Goal: Task Accomplishment & Management: Use online tool/utility

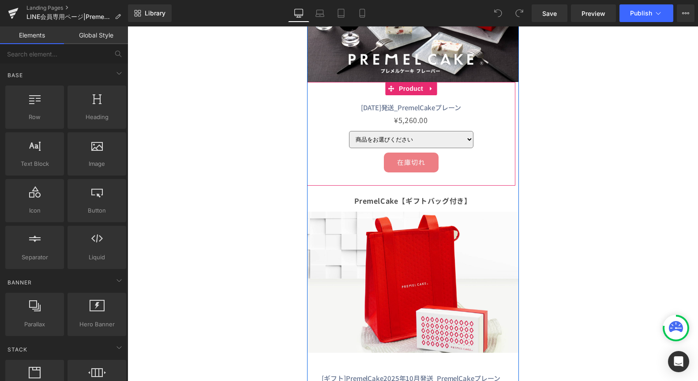
scroll to position [206, 0]
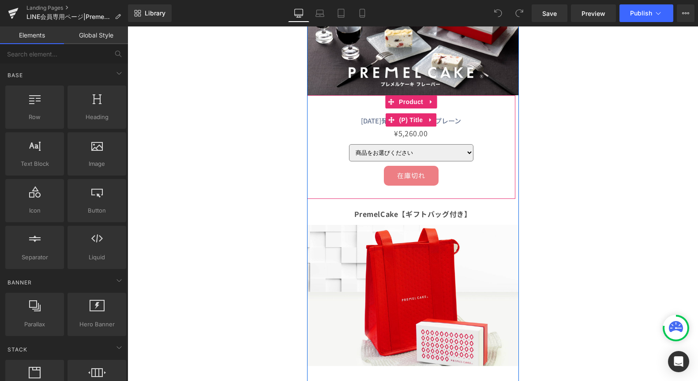
click at [381, 120] on link "[DATE]発送_PremelCakeプレーン" at bounding box center [411, 120] width 100 height 9
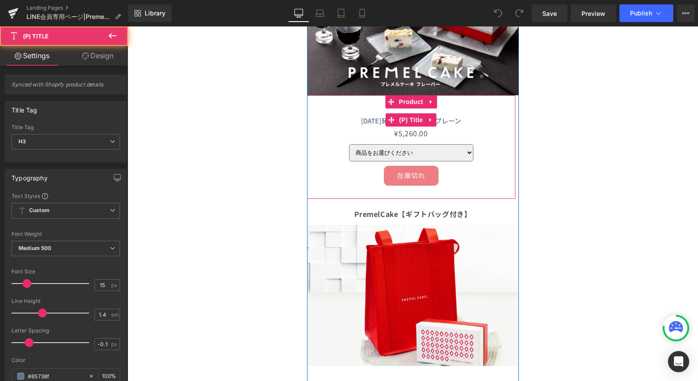
click at [381, 120] on link "[DATE]発送_PremelCakeプレーン" at bounding box center [411, 120] width 100 height 9
click at [379, 121] on link "[DATE]発送_PremelCakeプレーン" at bounding box center [411, 120] width 100 height 9
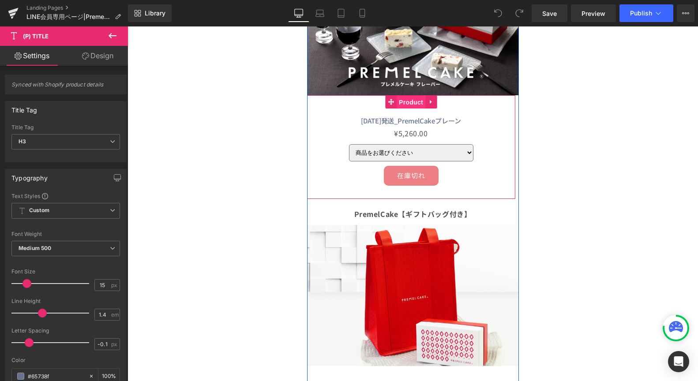
click at [421, 107] on span "Product" at bounding box center [411, 102] width 29 height 13
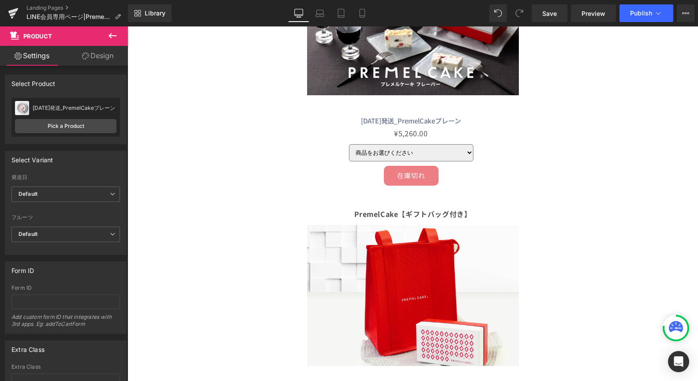
scroll to position [202, 0]
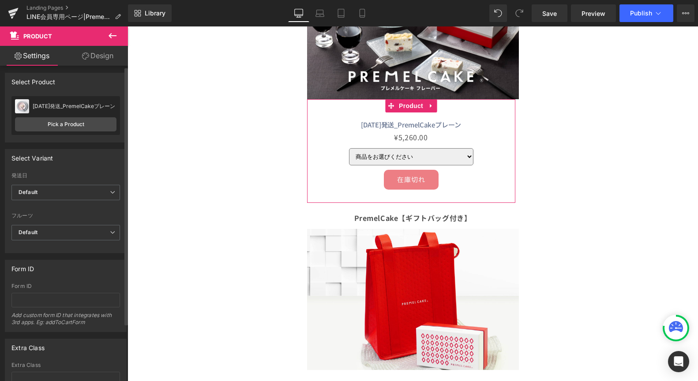
click at [59, 104] on div "[DATE]発送_PremelCakeプレーン" at bounding box center [75, 106] width 84 height 6
click at [56, 104] on div "[DATE]発送_PremelCakeプレーン" at bounding box center [75, 107] width 84 height 6
click at [58, 123] on link "Pick a Product" at bounding box center [66, 125] width 102 height 14
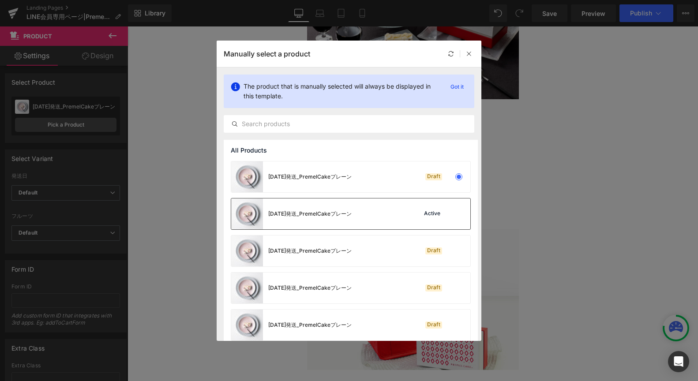
click at [310, 207] on div "[DATE]発送_PremelCakeプレーン" at bounding box center [291, 214] width 121 height 31
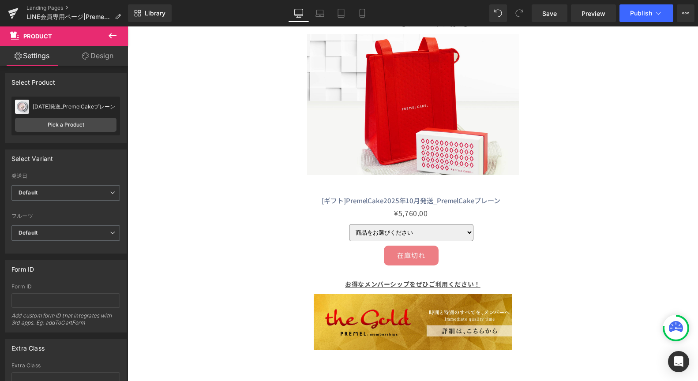
scroll to position [398, 0]
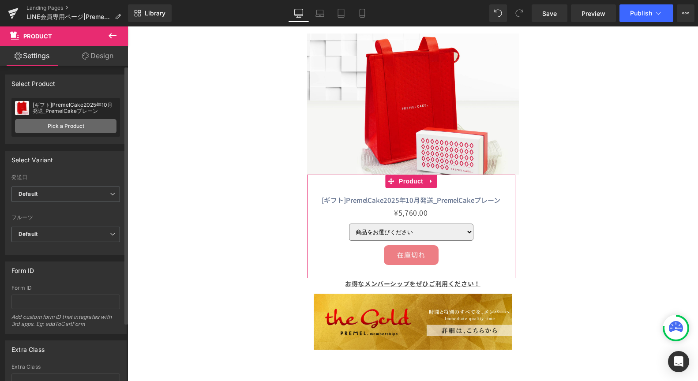
click at [64, 125] on link "Pick a Product" at bounding box center [66, 126] width 102 height 14
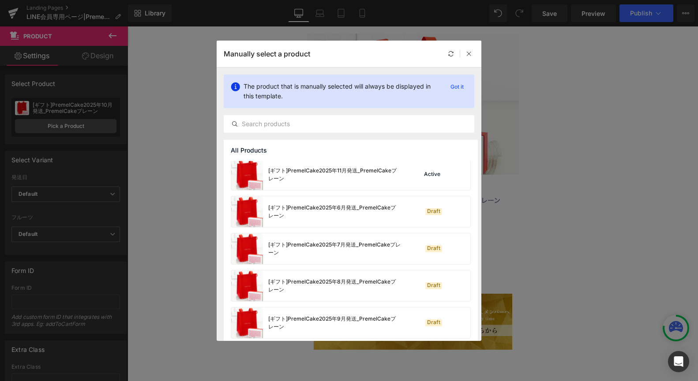
scroll to position [991, 0]
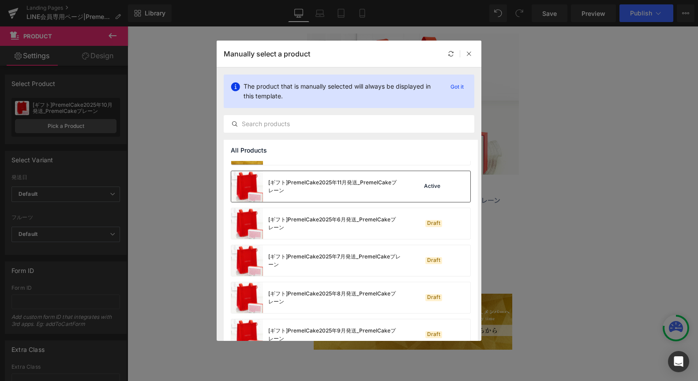
click at [347, 192] on div "[ギフト]PremelCake2025年11月発送_PremelCakeプレーン" at bounding box center [334, 187] width 132 height 16
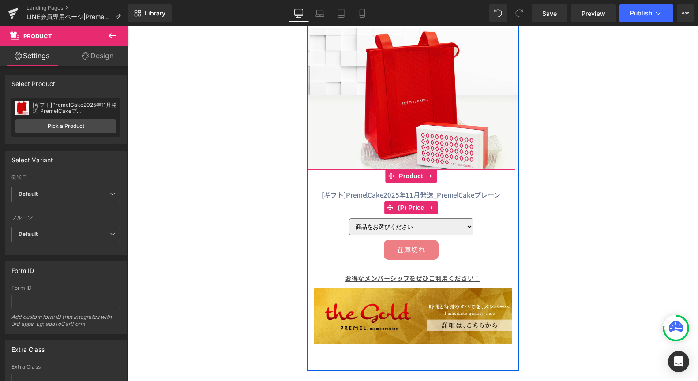
scroll to position [406, 0]
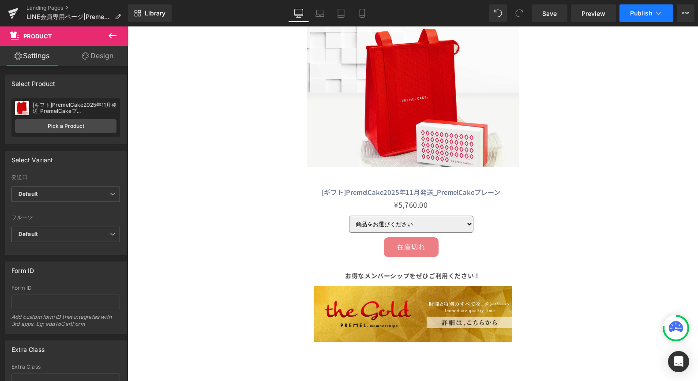
click at [642, 18] on button "Publish" at bounding box center [647, 13] width 54 height 18
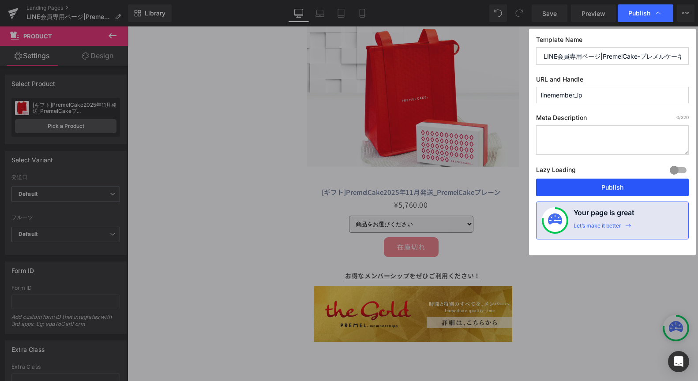
click at [602, 188] on button "Publish" at bounding box center [612, 188] width 153 height 18
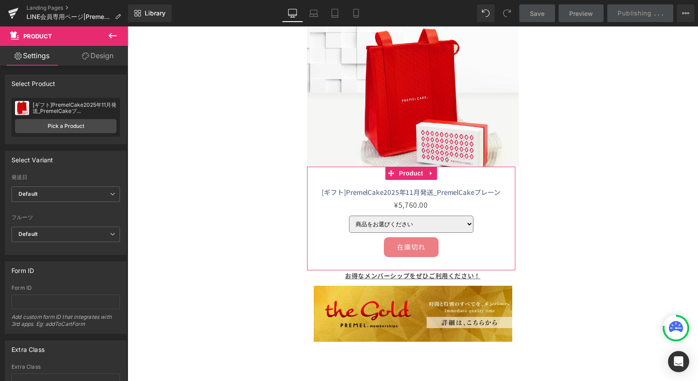
scroll to position [0, 0]
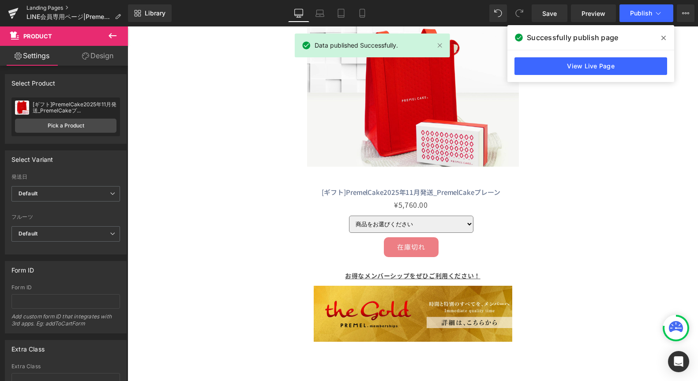
click at [58, 6] on link "Landing Pages" at bounding box center [77, 7] width 102 height 7
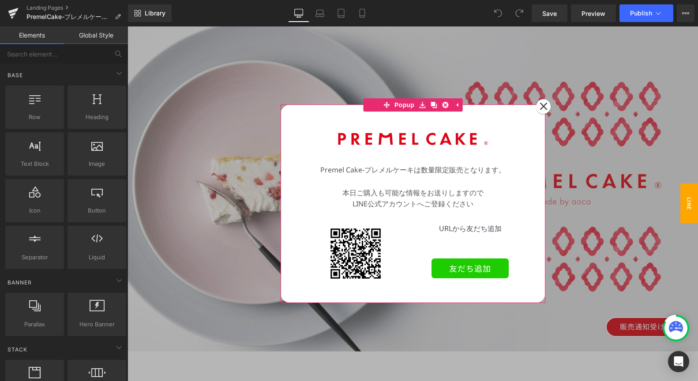
click at [543, 109] on icon at bounding box center [544, 106] width 8 height 8
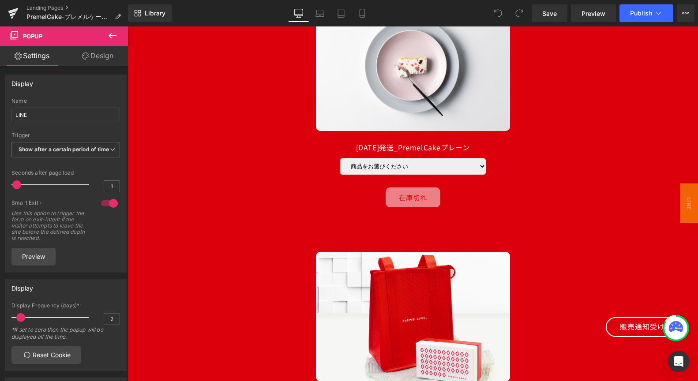
scroll to position [3276, 0]
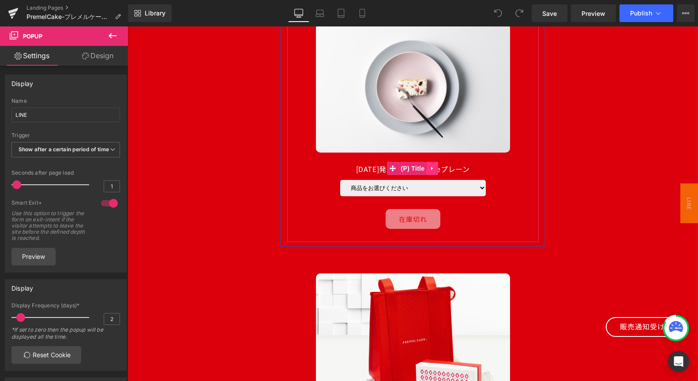
click at [433, 175] on link at bounding box center [432, 168] width 11 height 13
click at [493, 181] on div "商品をお選びください 通常発送　（5260円） / 苺 - 在庫切れ お急ぎ便　+500円 / 苺 - 在庫切れ" at bounding box center [413, 190] width 243 height 20
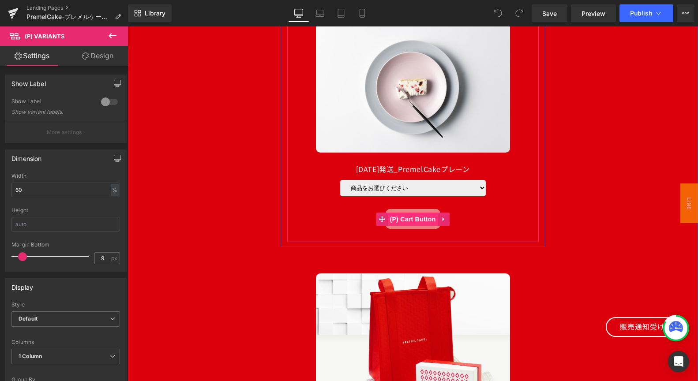
scroll to position [3233, 0]
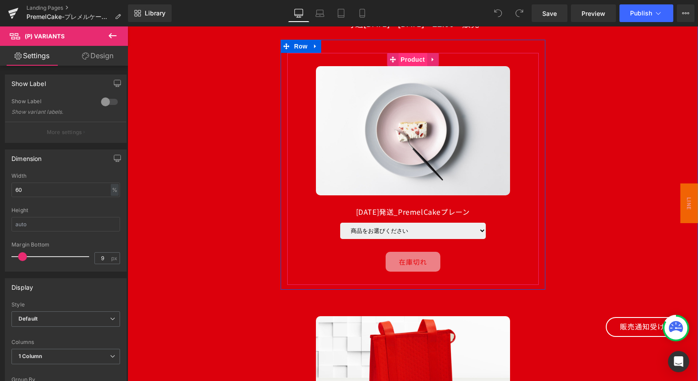
click at [411, 64] on span "Product" at bounding box center [413, 59] width 29 height 13
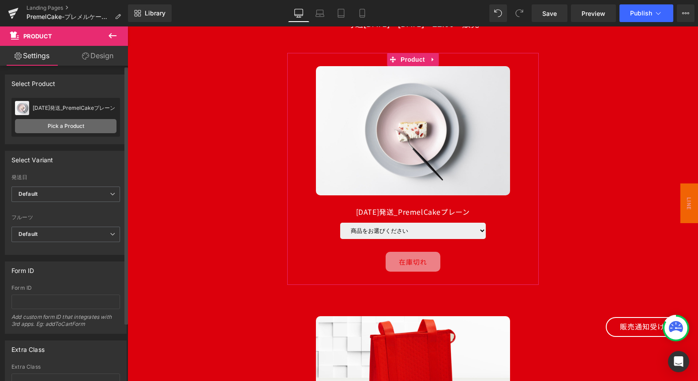
click at [59, 124] on link "Pick a Product" at bounding box center [66, 126] width 102 height 14
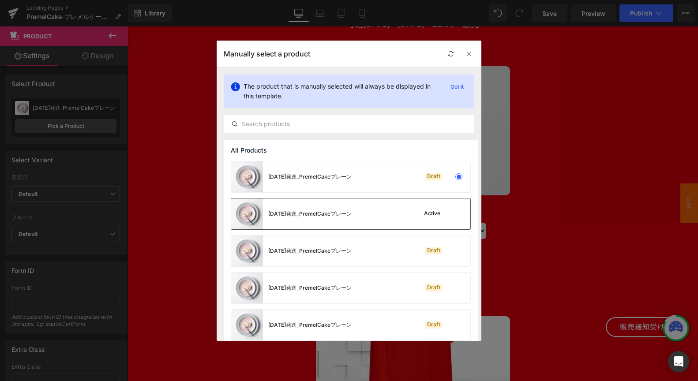
click at [373, 210] on div "[DATE]発送_PremelCakeプレーン Active" at bounding box center [350, 214] width 239 height 31
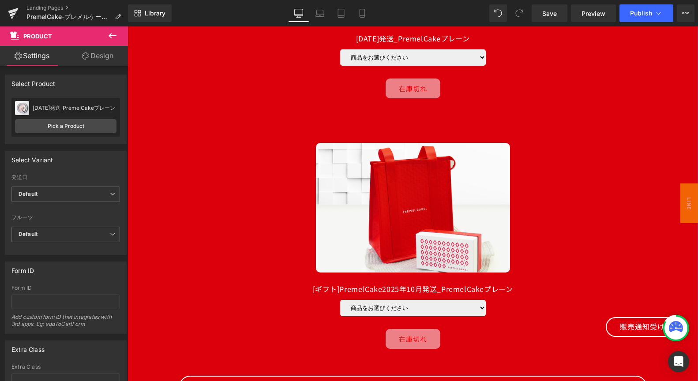
scroll to position [3407, 0]
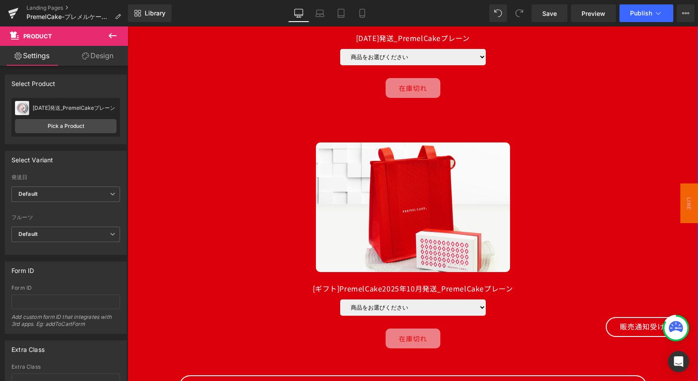
click at [398, 222] on img at bounding box center [413, 207] width 194 height 129
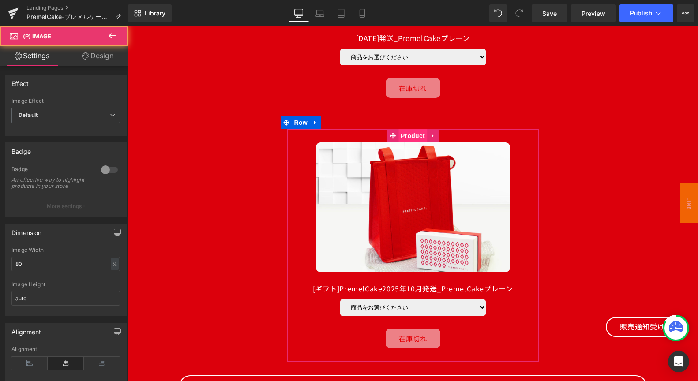
click at [407, 140] on span "Product" at bounding box center [413, 135] width 29 height 13
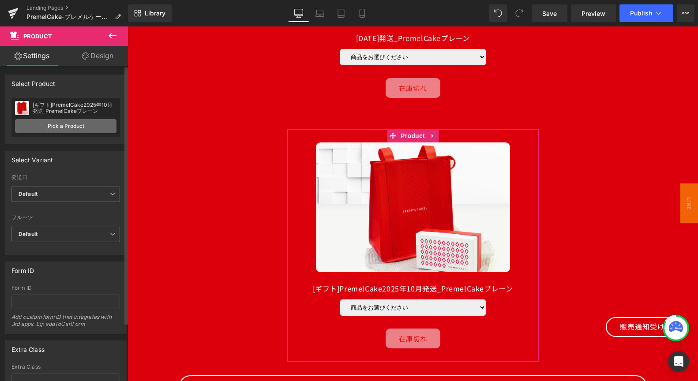
click at [74, 127] on link "Pick a Product" at bounding box center [66, 126] width 102 height 14
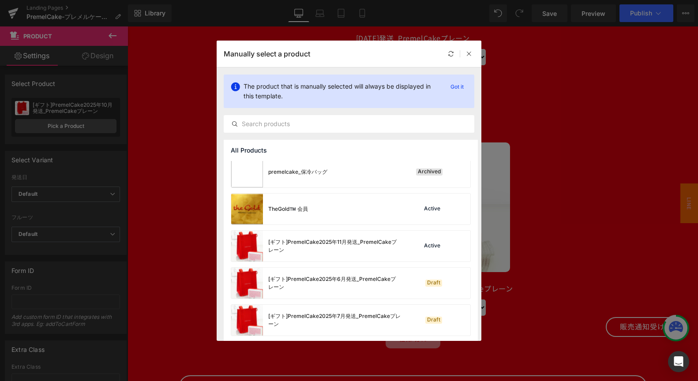
scroll to position [933, 0]
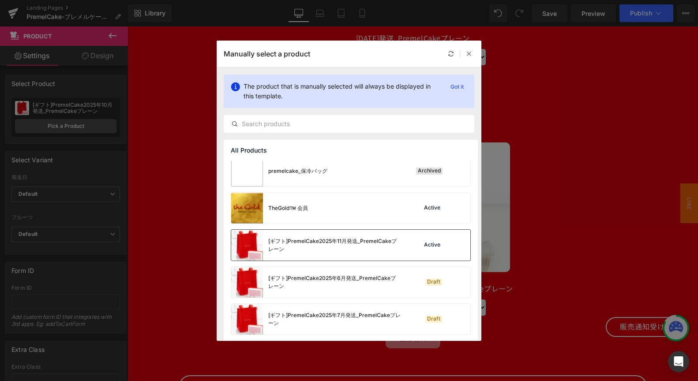
click at [306, 248] on div "[ギフト]PremelCake2025年11月発送_PremelCakeプレーン" at bounding box center [334, 245] width 132 height 16
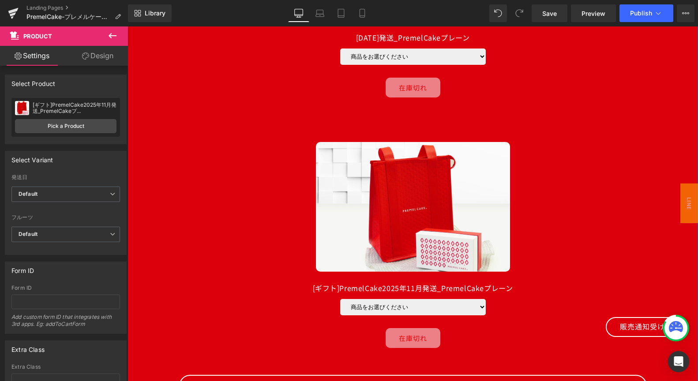
scroll to position [3408, 0]
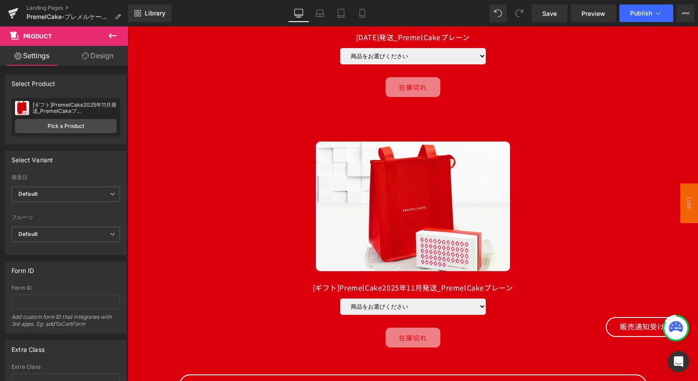
click at [639, 23] on div "Library Desktop Desktop Laptop Tablet Mobile Save Preview Publish Scheduled Vie…" at bounding box center [413, 13] width 570 height 26
click at [639, 18] on button "Publish" at bounding box center [647, 13] width 54 height 18
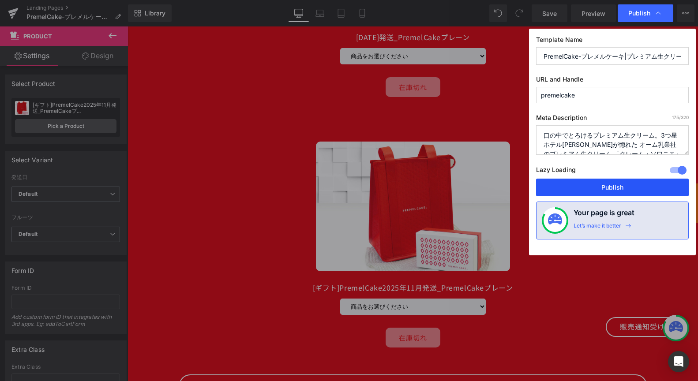
click at [610, 185] on button "Publish" at bounding box center [612, 188] width 153 height 18
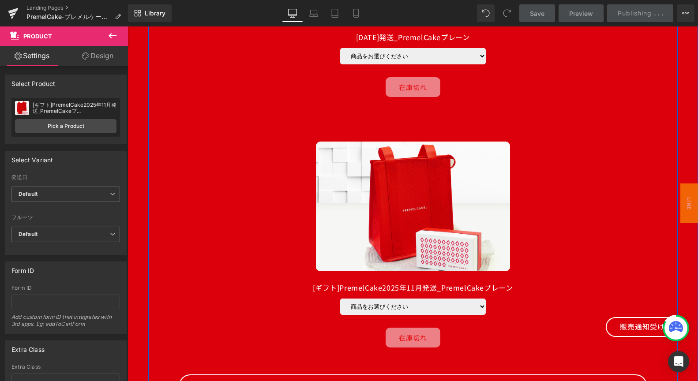
scroll to position [3414, 0]
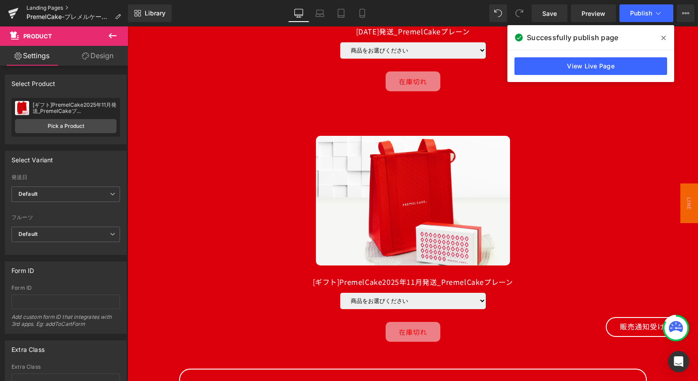
click at [53, 7] on link "Landing Pages" at bounding box center [77, 7] width 102 height 7
